Goal: Task Accomplishment & Management: Manage account settings

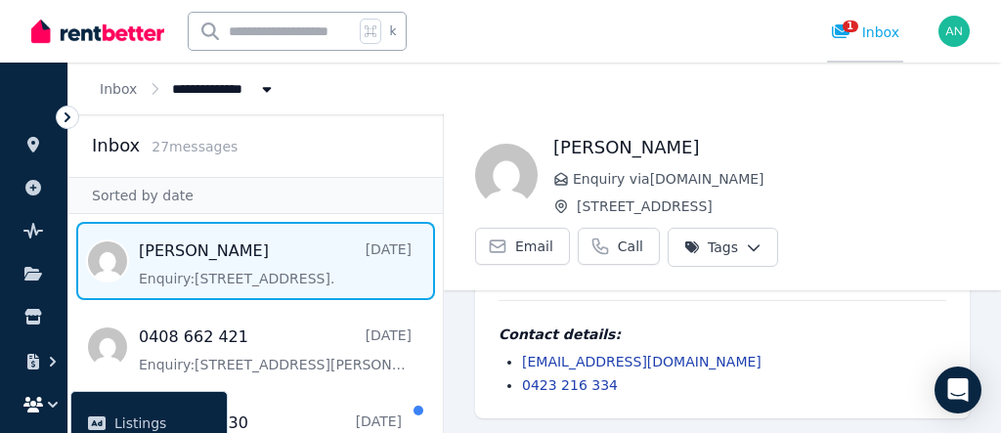
click at [845, 29] on span "1" at bounding box center [850, 27] width 16 height 12
click at [849, 24] on span "1" at bounding box center [850, 27] width 16 height 12
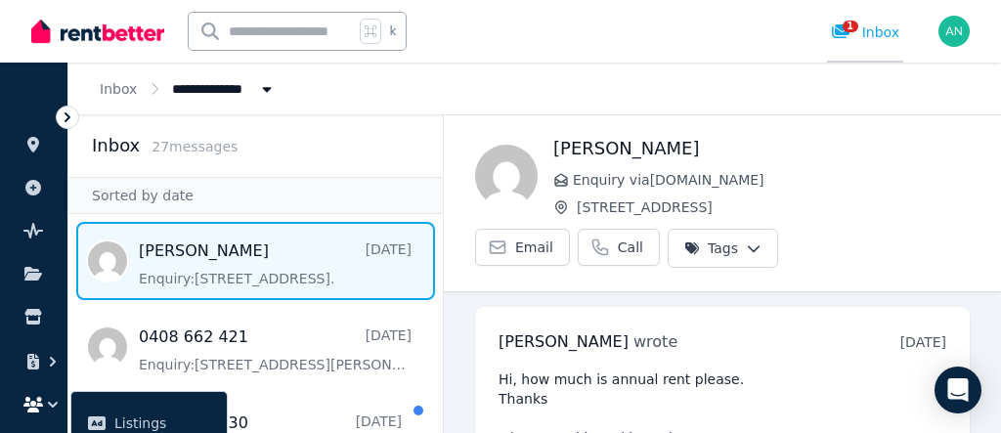
click at [851, 28] on span "1" at bounding box center [850, 27] width 16 height 12
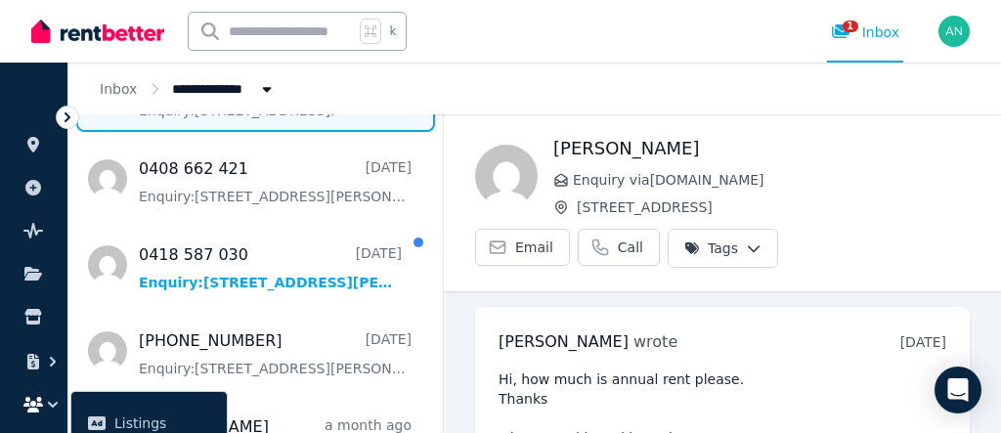
scroll to position [174, 0]
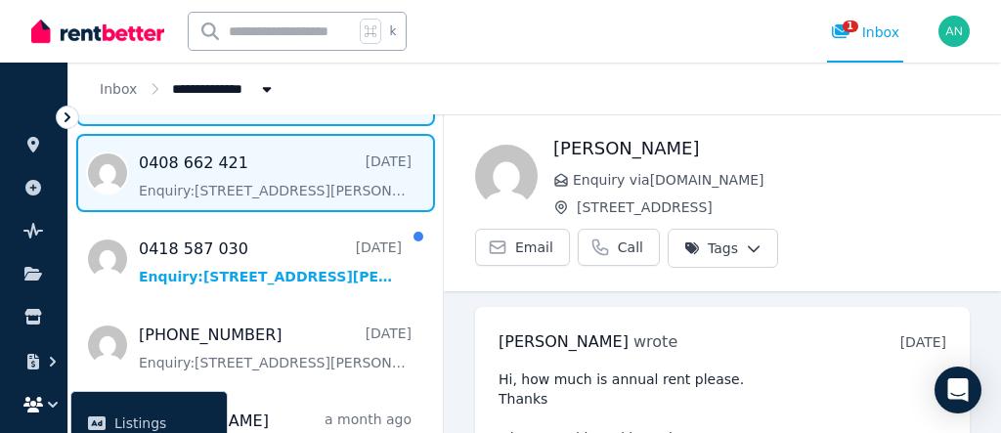
click at [243, 169] on span "Message list" at bounding box center [255, 173] width 374 height 78
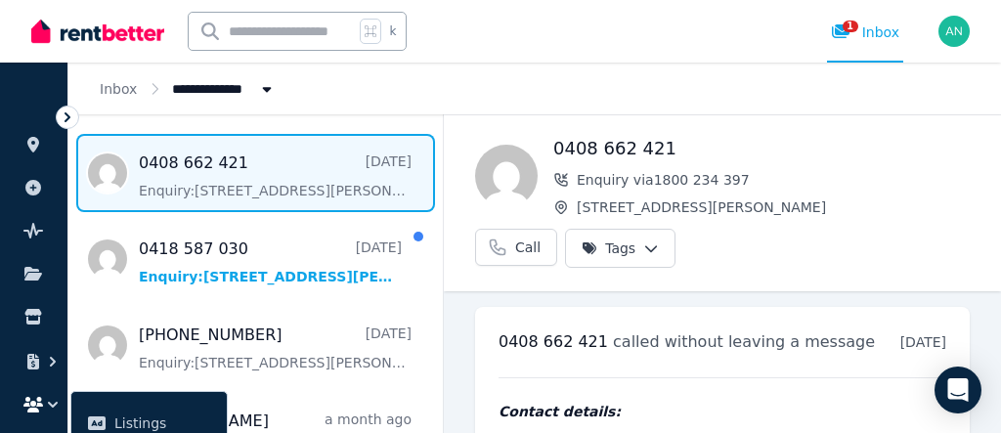
scroll to position [32, 0]
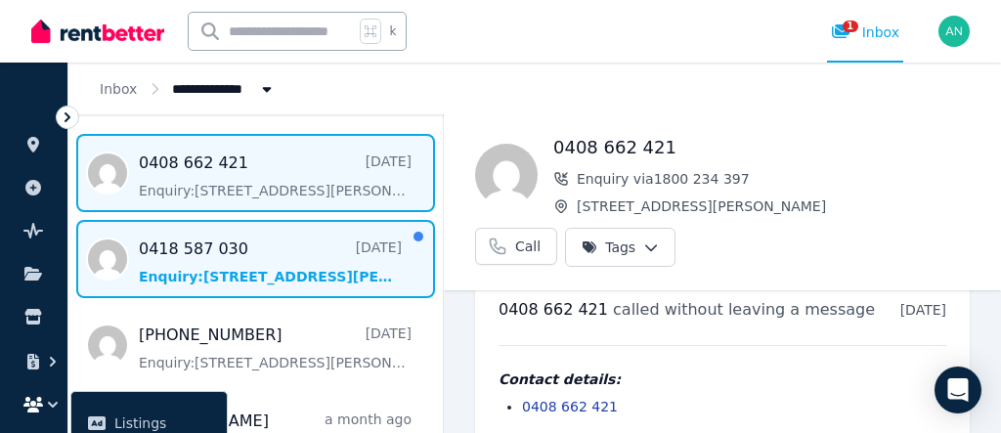
click at [240, 258] on span "Message list" at bounding box center [255, 259] width 374 height 78
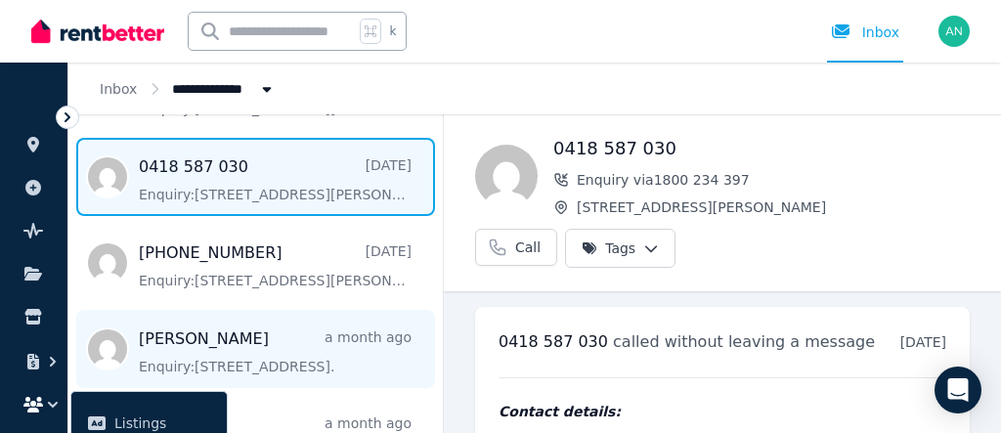
scroll to position [249, 0]
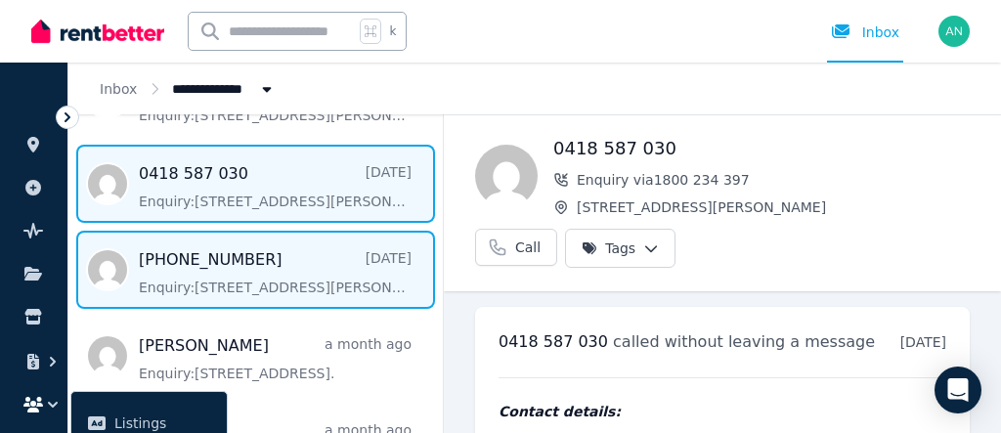
click at [259, 264] on span "Message list" at bounding box center [255, 270] width 374 height 78
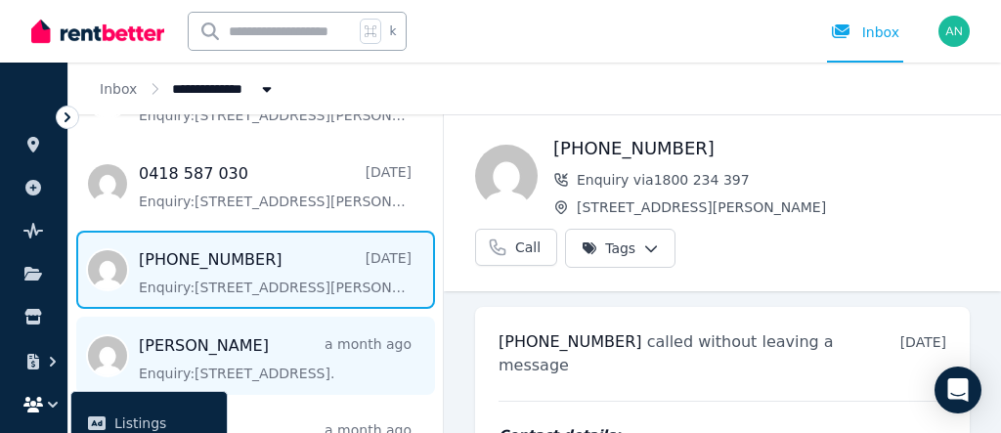
scroll to position [281, 0]
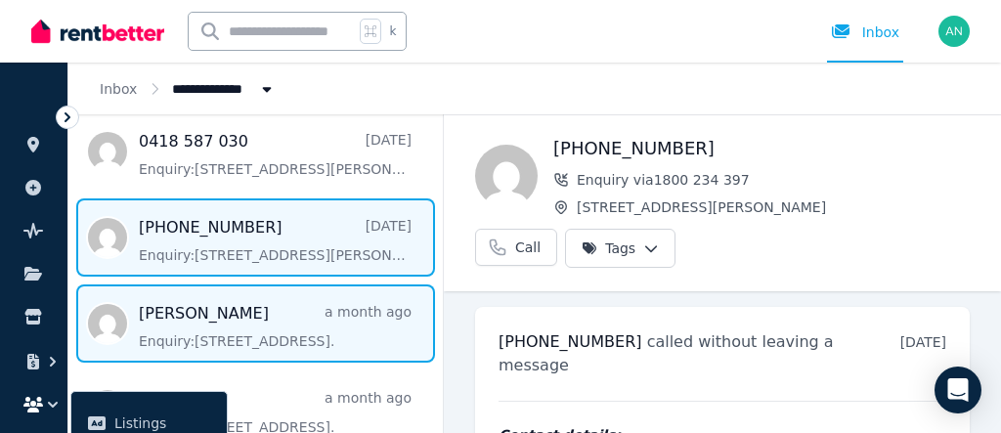
click at [302, 320] on span "Message list" at bounding box center [255, 323] width 374 height 78
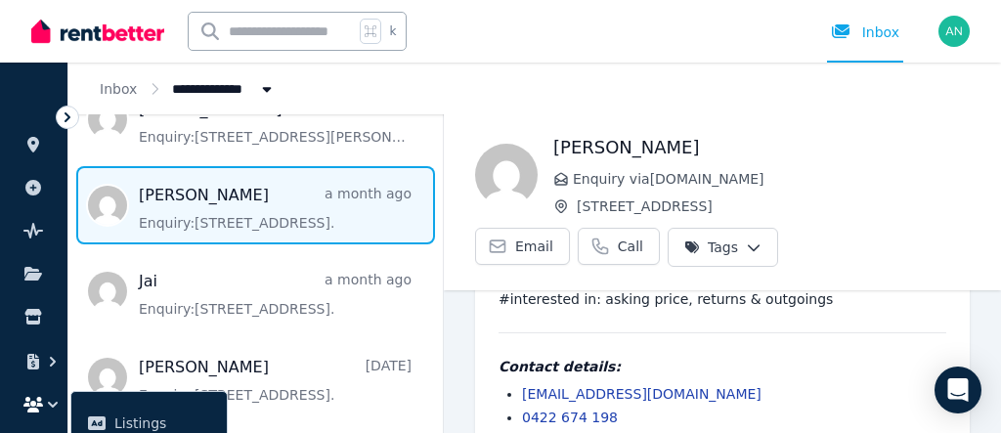
scroll to position [408, 0]
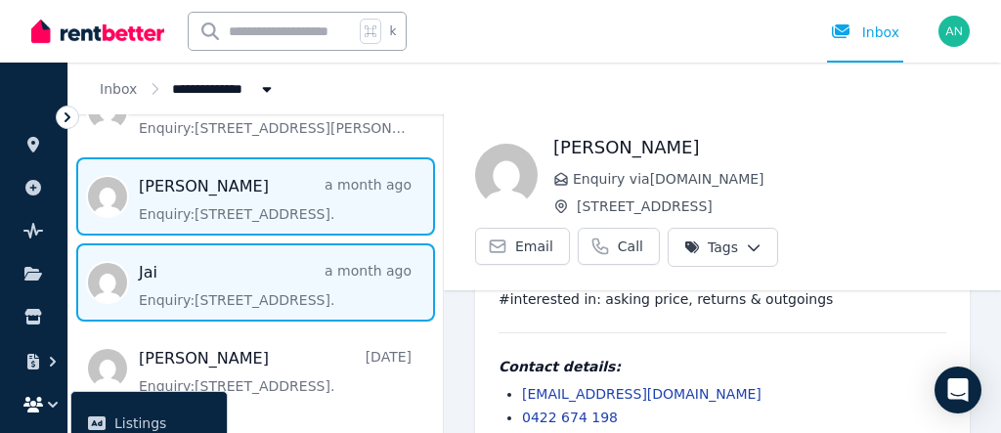
click at [280, 288] on span "Message list" at bounding box center [255, 282] width 374 height 78
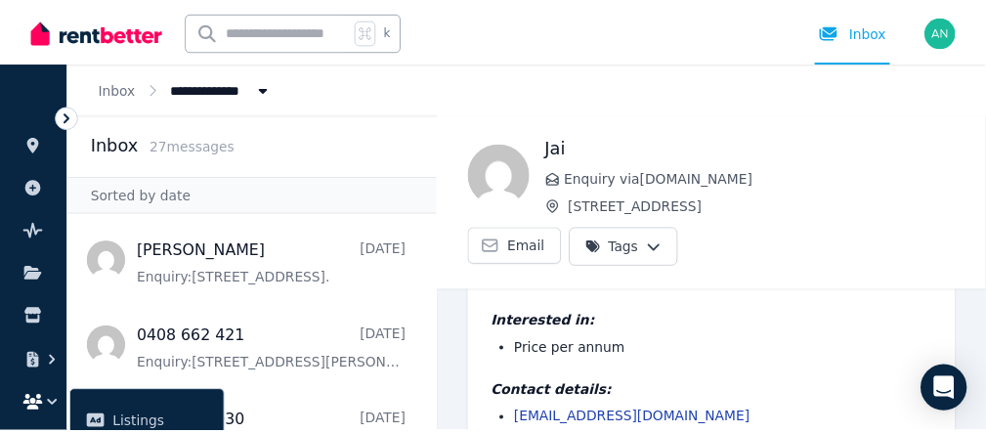
scroll to position [142, 0]
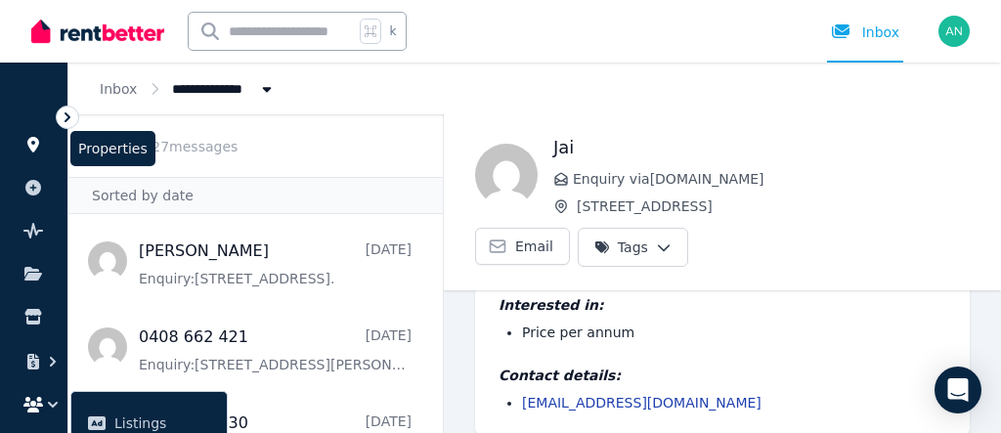
click at [31, 143] on icon at bounding box center [33, 145] width 20 height 16
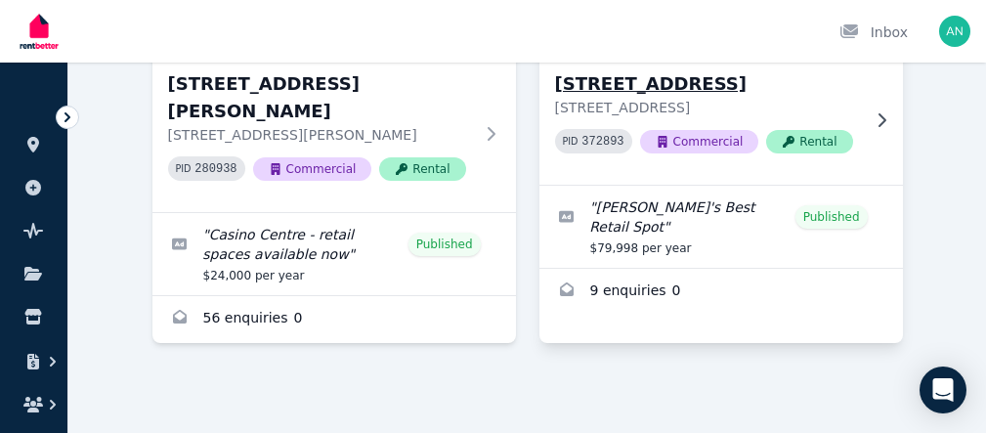
scroll to position [356, 0]
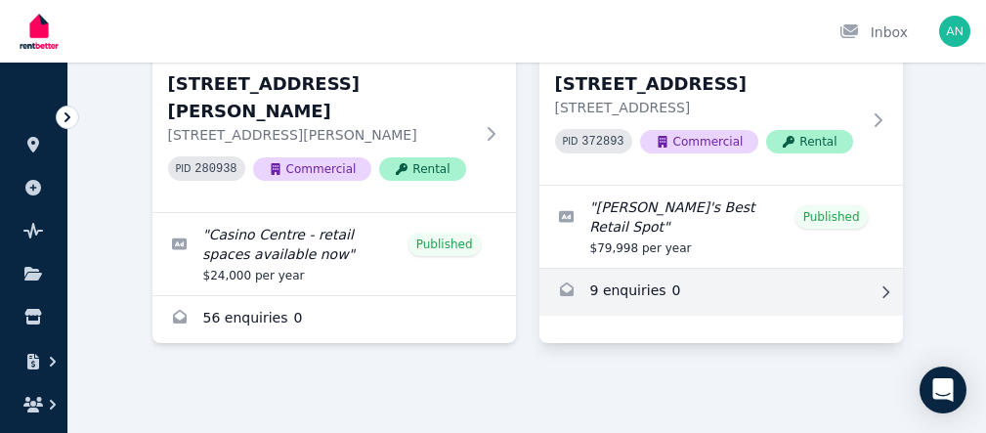
click at [641, 313] on link "Enquiries for 329 Peel St, Tamworth" at bounding box center [721, 292] width 364 height 47
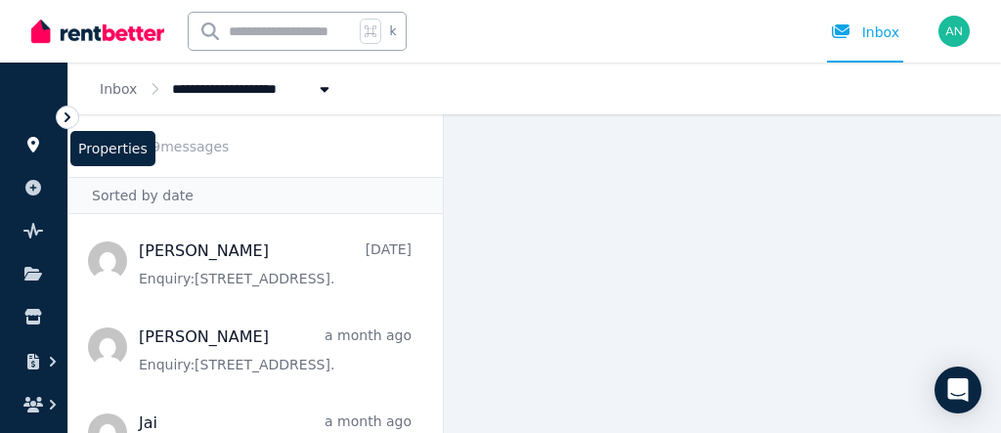
click at [39, 145] on icon at bounding box center [33, 145] width 20 height 16
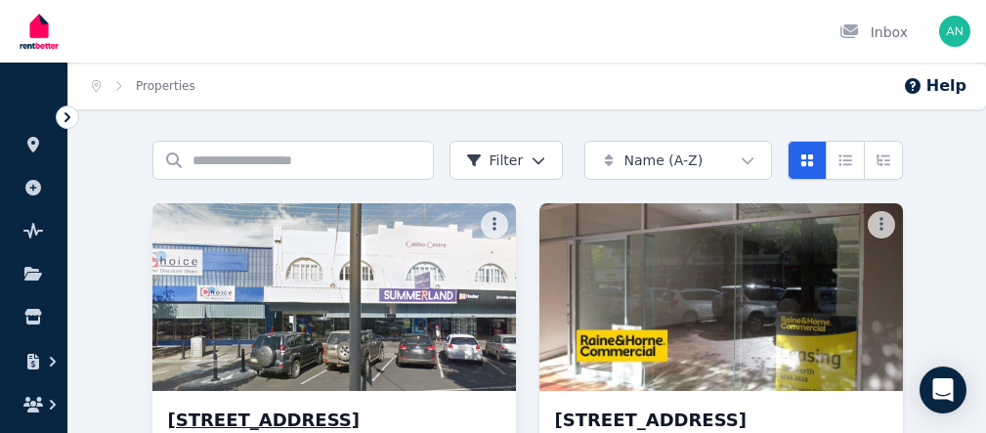
click at [391, 352] on img at bounding box center [334, 296] width 382 height 197
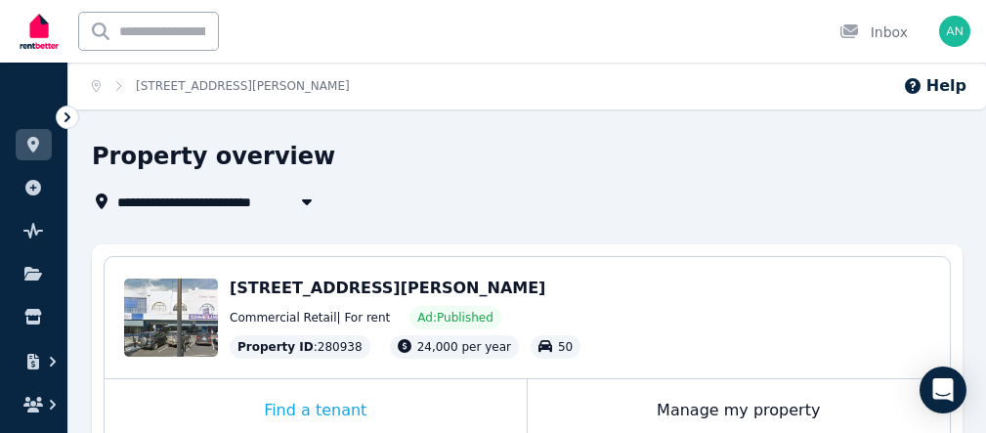
click at [307, 204] on icon "button" at bounding box center [307, 202] width 10 height 6
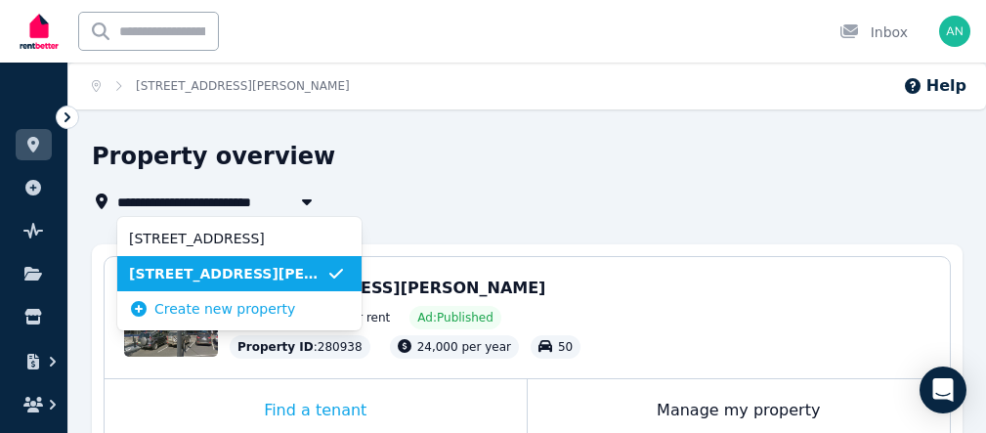
click at [293, 279] on span "[STREET_ADDRESS][PERSON_NAME]" at bounding box center [227, 274] width 197 height 20
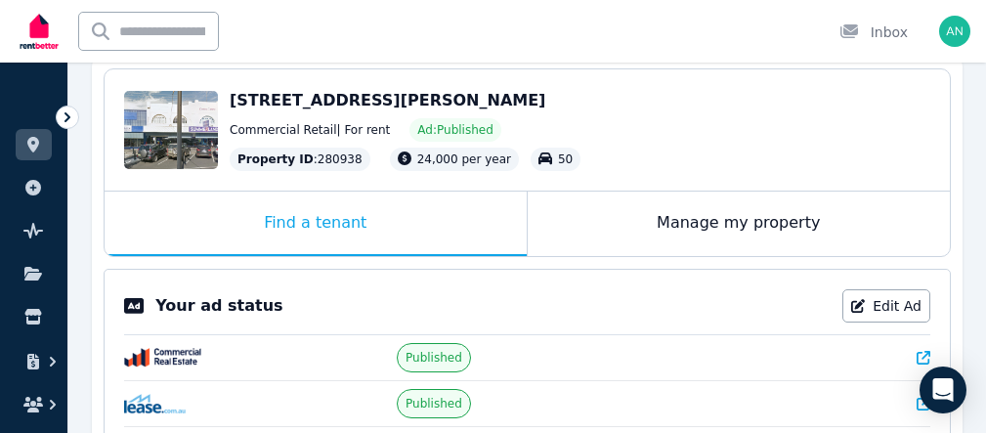
scroll to position [192, 0]
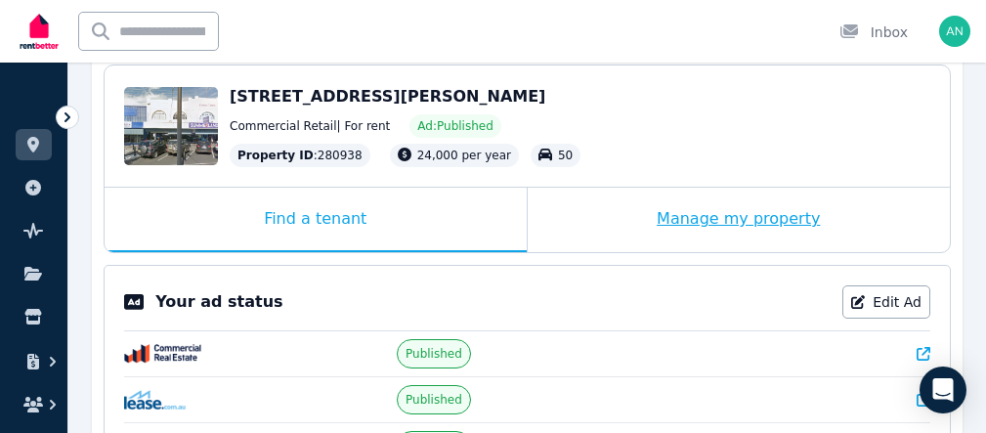
click at [687, 228] on div "Manage my property" at bounding box center [739, 220] width 423 height 64
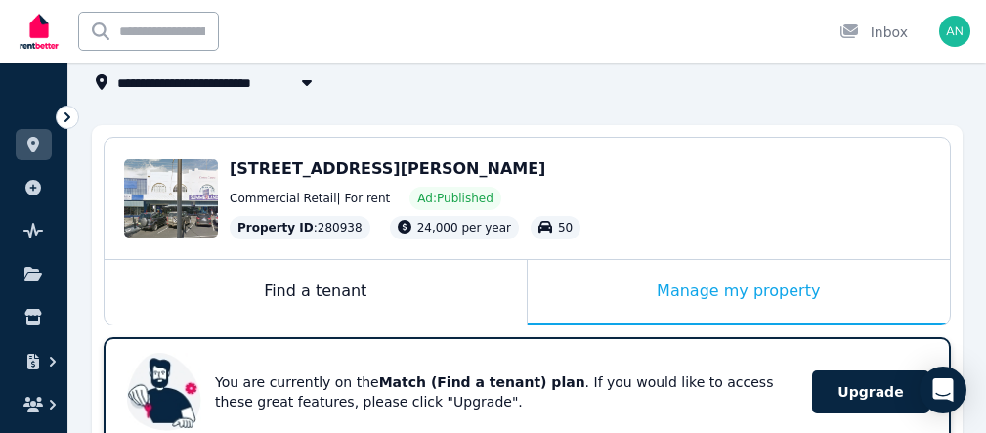
scroll to position [110, 0]
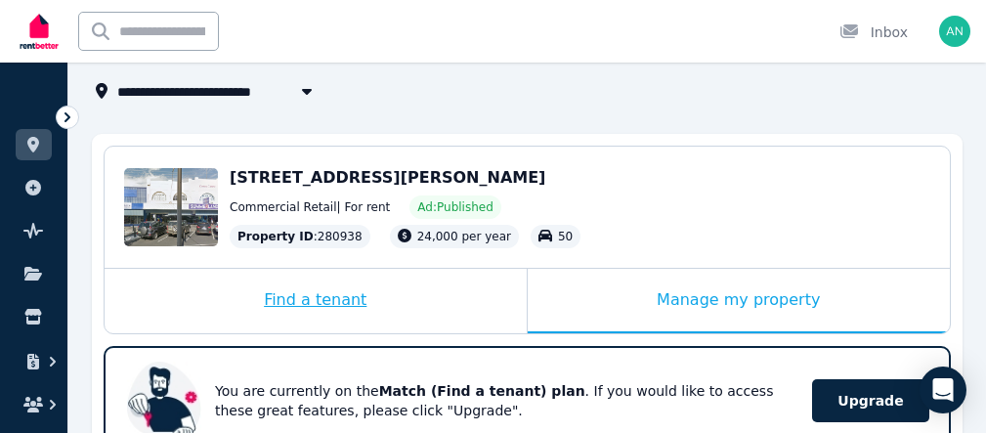
click at [314, 303] on div "Find a tenant" at bounding box center [316, 301] width 422 height 64
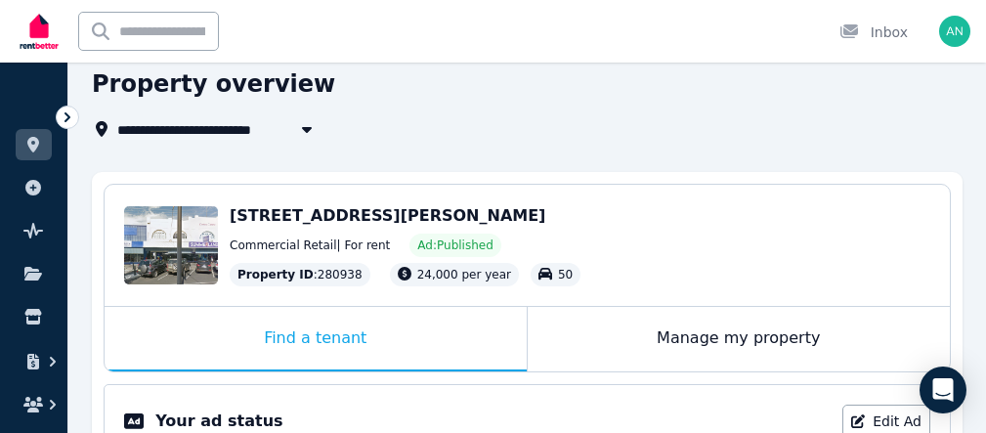
scroll to position [0, 0]
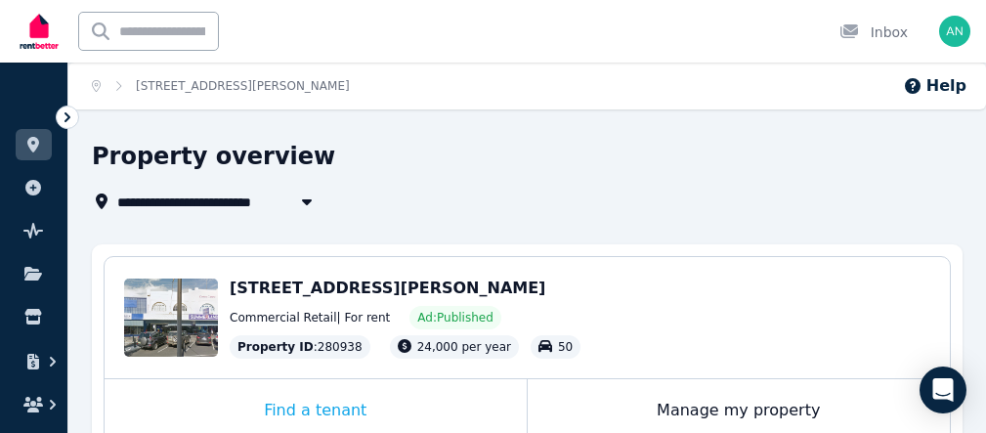
click at [159, 205] on span "[STREET_ADDRESS][PERSON_NAME]" at bounding box center [255, 201] width 277 height 23
type input "**********"
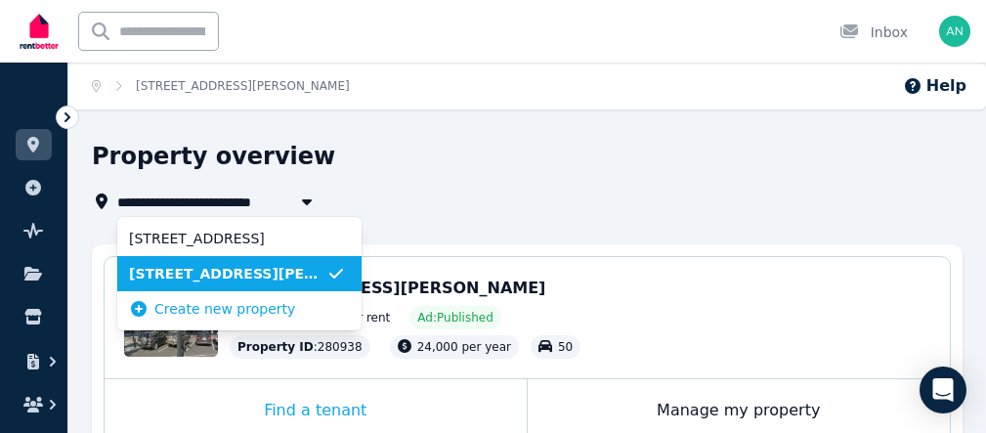
click at [180, 276] on span "[STREET_ADDRESS][PERSON_NAME]" at bounding box center [227, 274] width 197 height 20
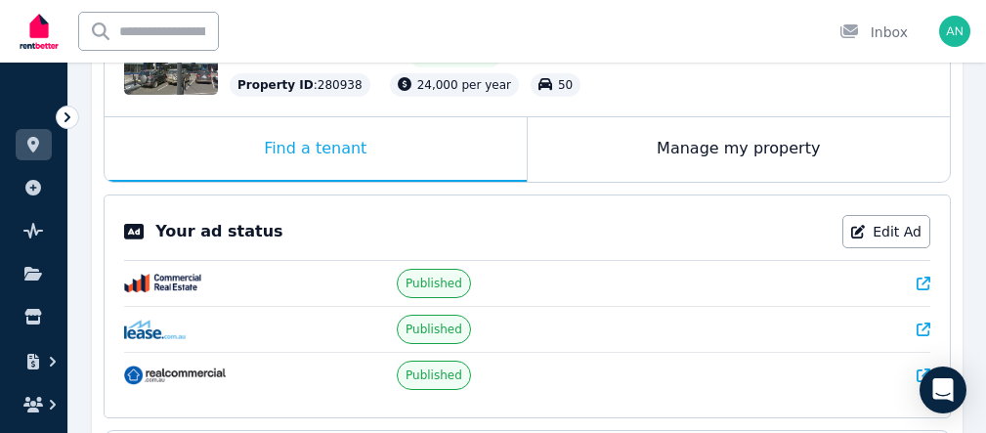
scroll to position [236, 0]
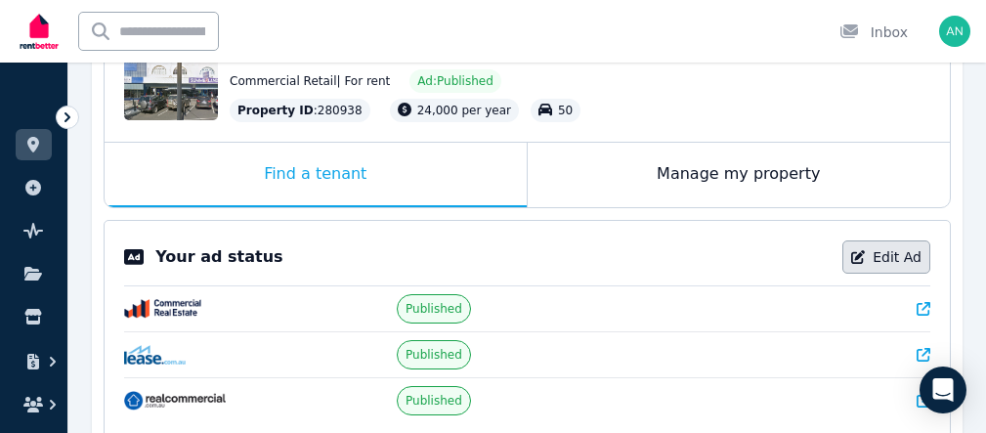
click at [882, 258] on link "Edit Ad" at bounding box center [886, 256] width 88 height 33
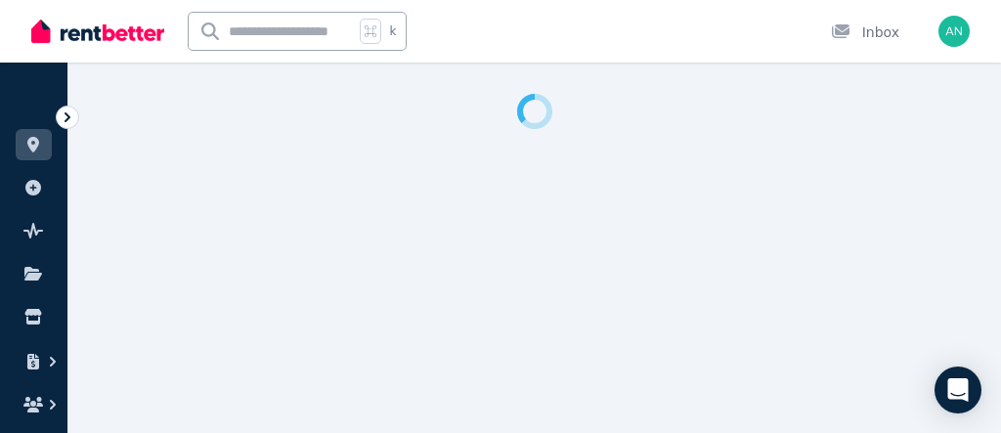
select select "**********"
select select "*********"
select select "**********"
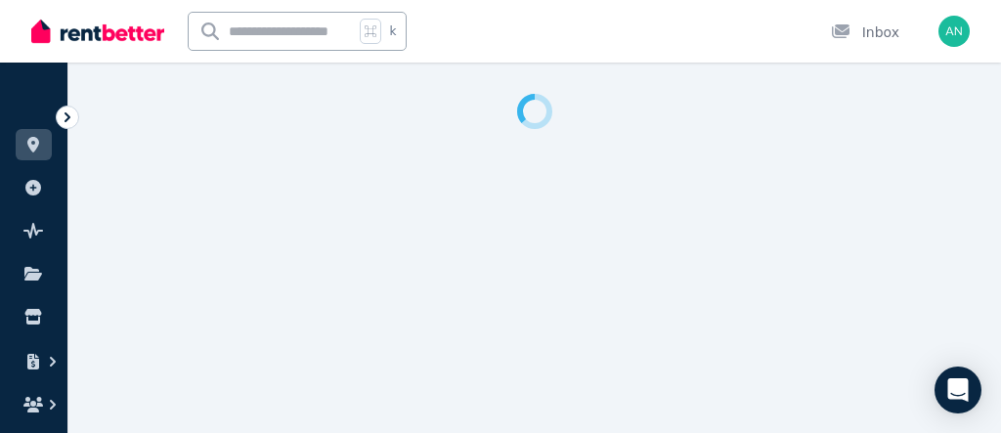
select select "**********"
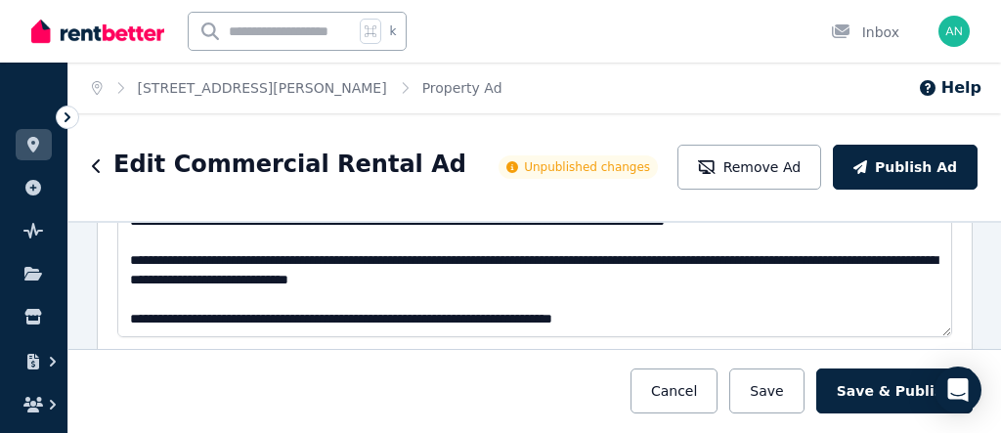
scroll to position [1982, 0]
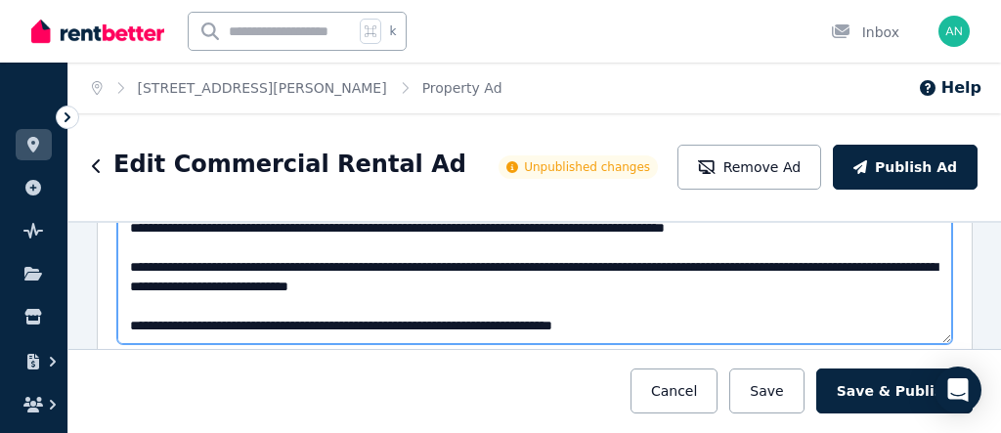
click at [561, 287] on textarea "**********" at bounding box center [534, 276] width 835 height 135
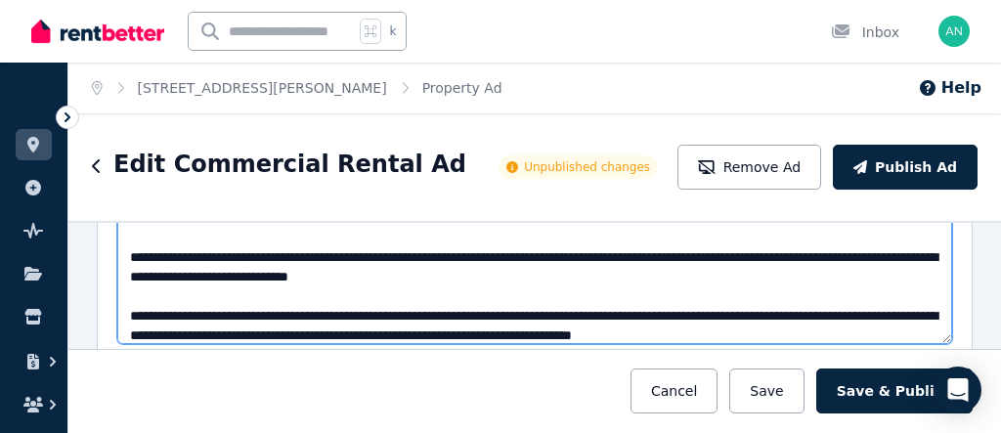
scroll to position [127, 0]
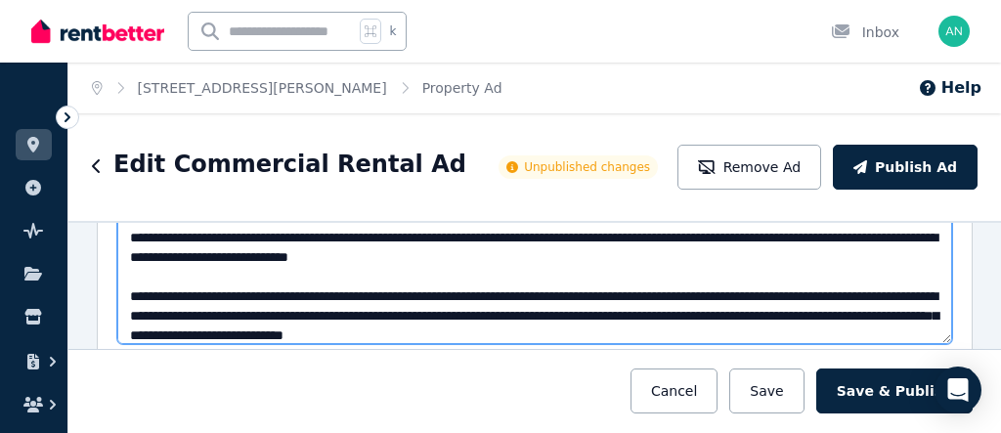
type textarea "**********"
